Goal: Navigation & Orientation: Find specific page/section

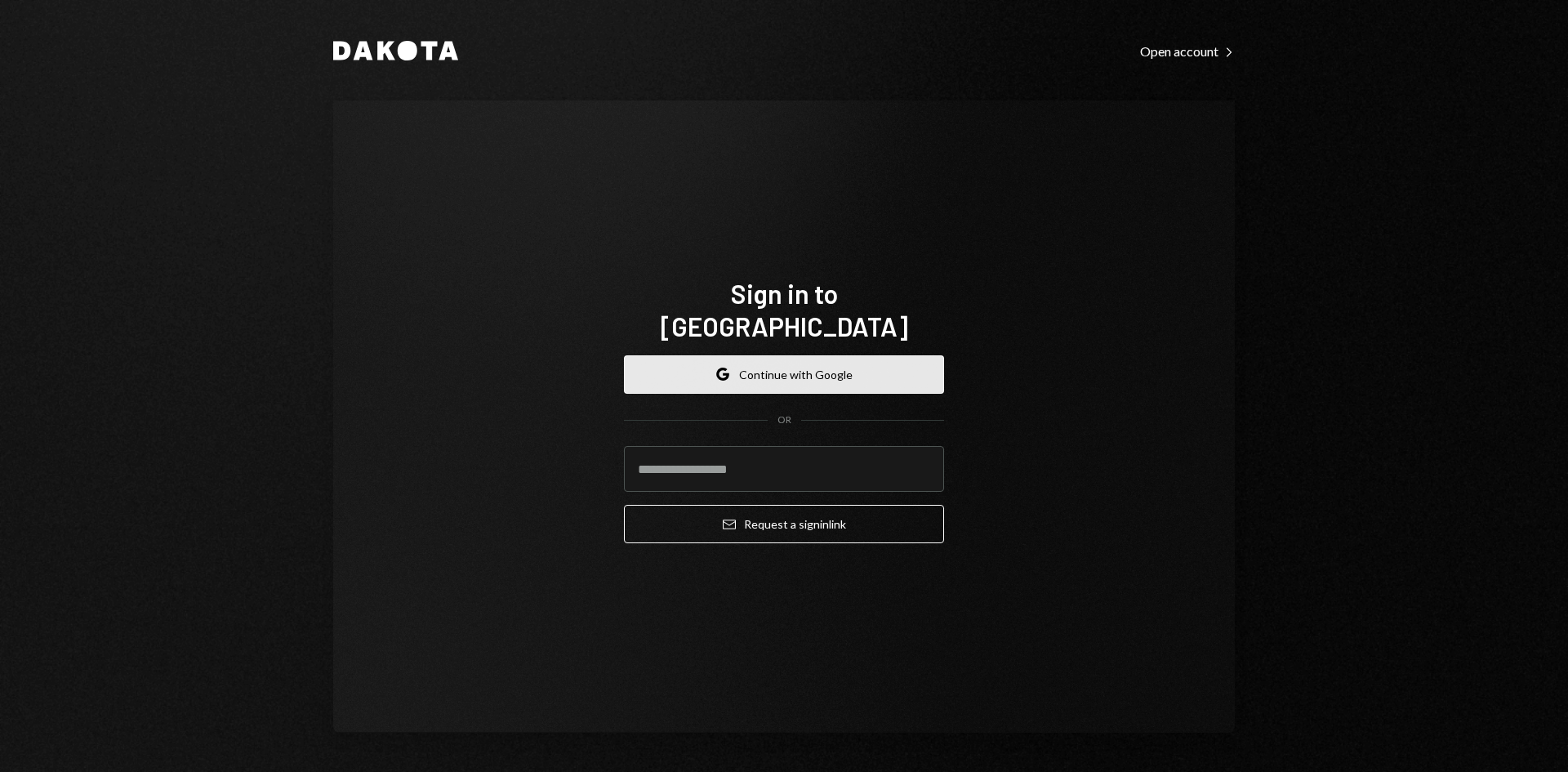
click at [868, 369] on button "Google Continue with Google" at bounding box center [784, 375] width 320 height 38
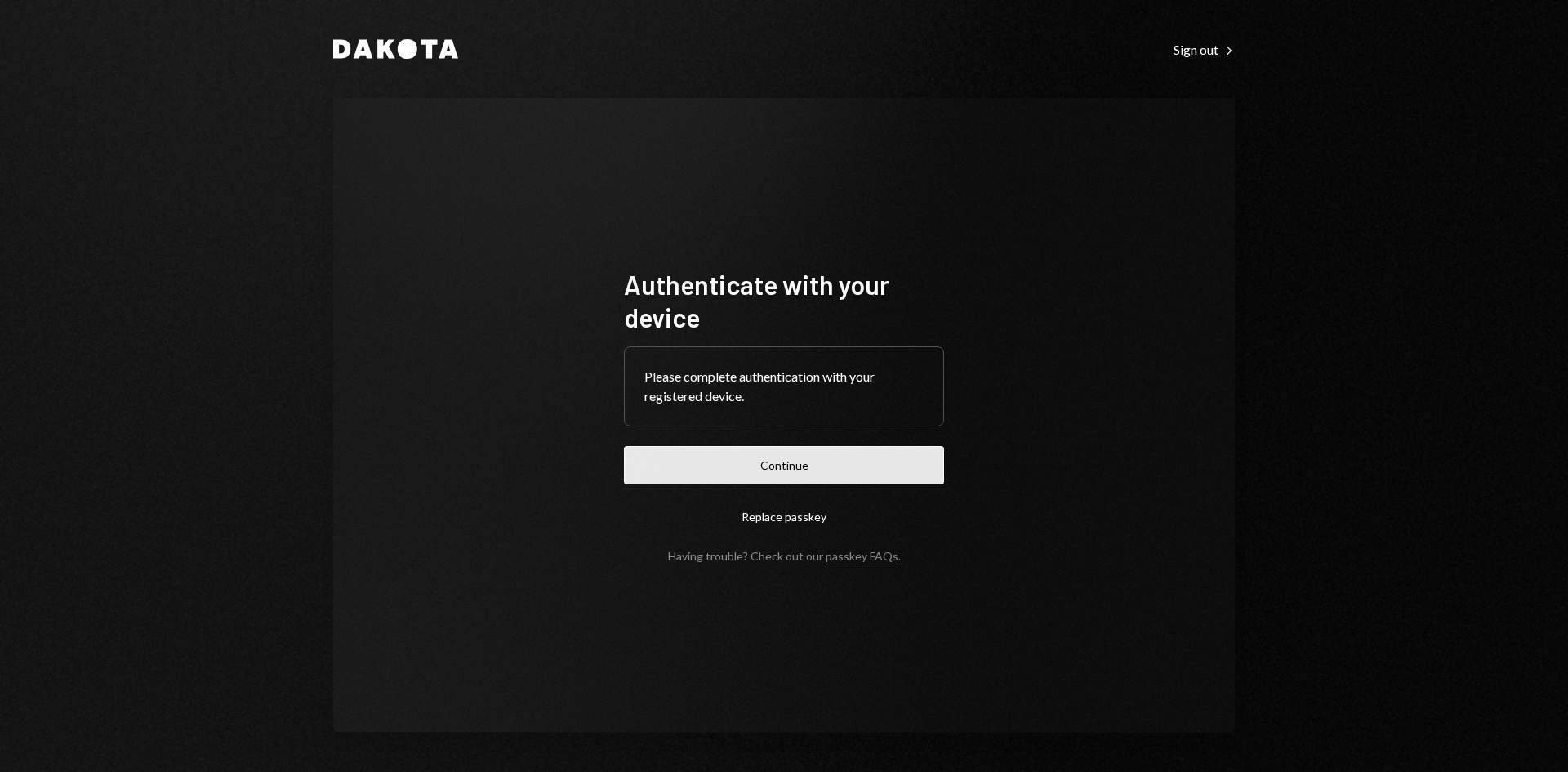
click at [834, 449] on button "Continue" at bounding box center [784, 466] width 320 height 38
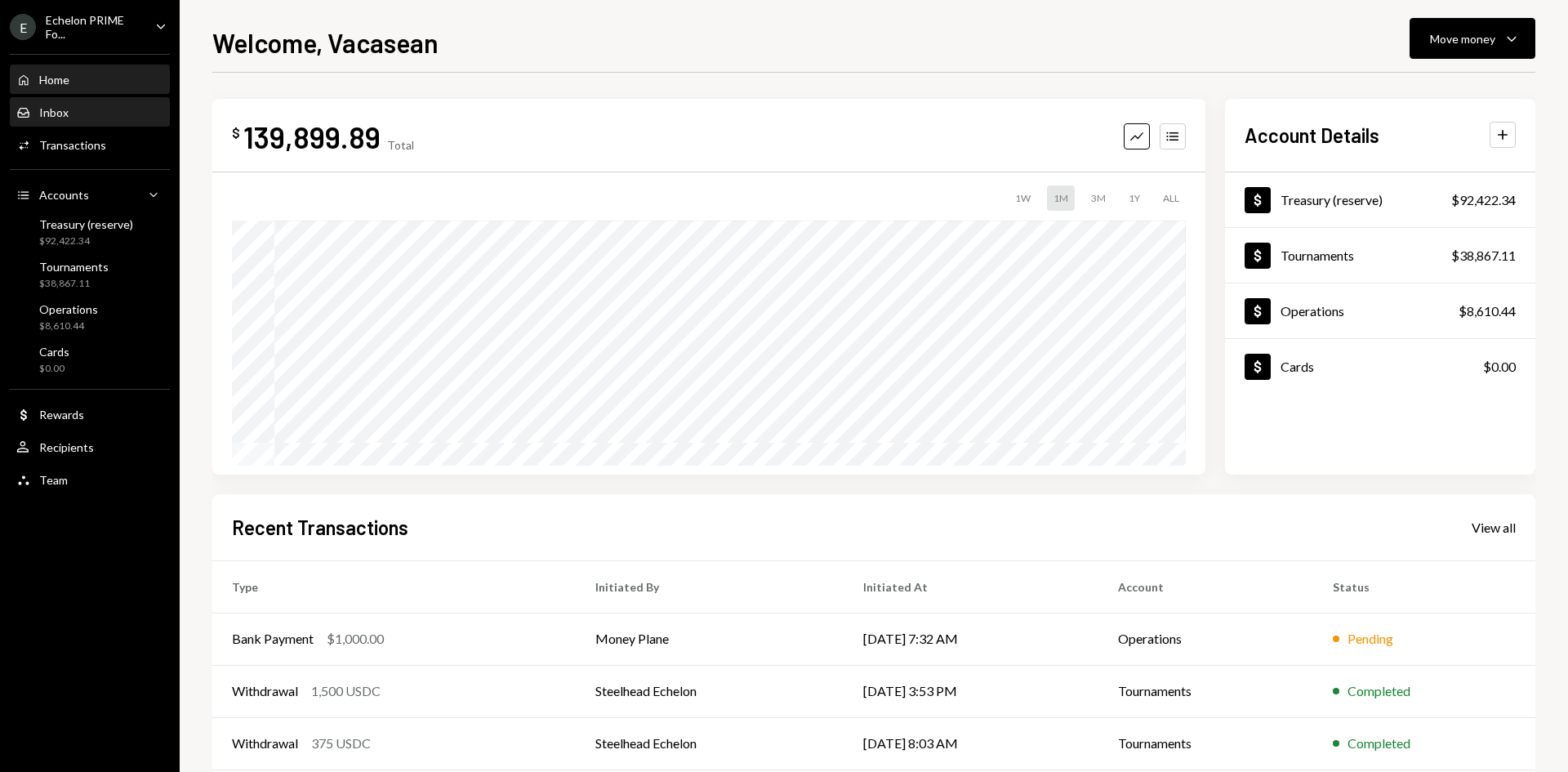
click at [74, 115] on div "Inbox Inbox" at bounding box center [90, 113] width 147 height 15
